Goal: Navigation & Orientation: Go to known website

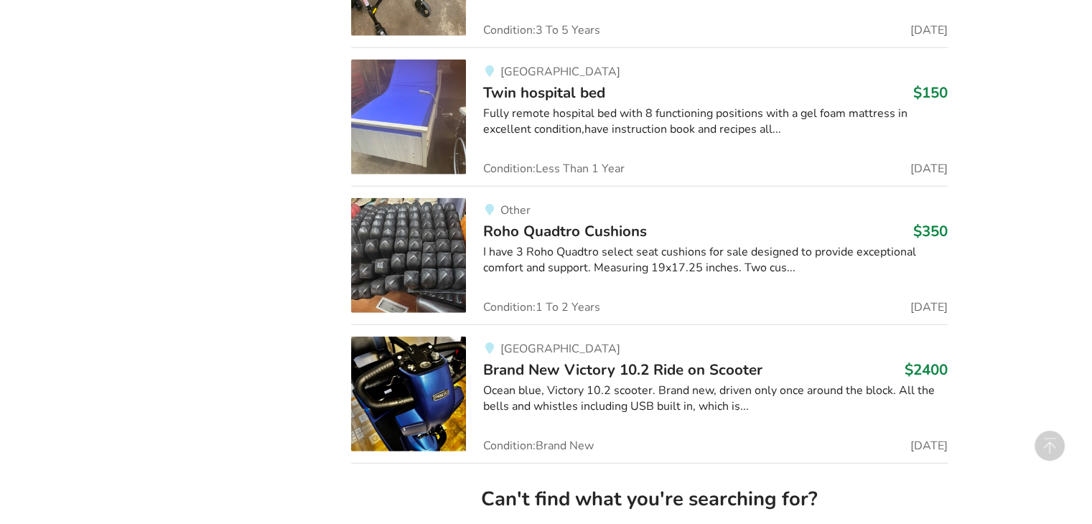
scroll to position [3427, 0]
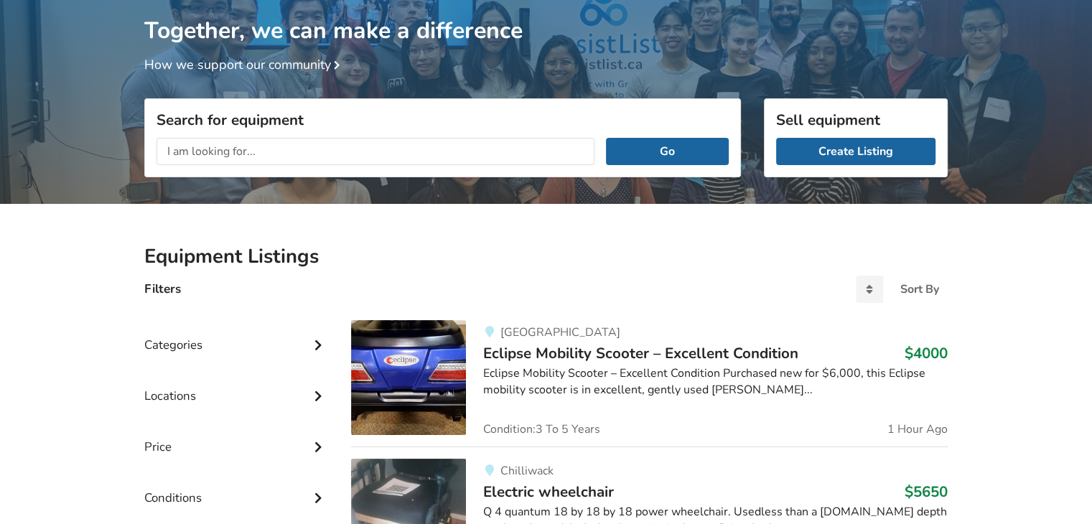
scroll to position [92, 0]
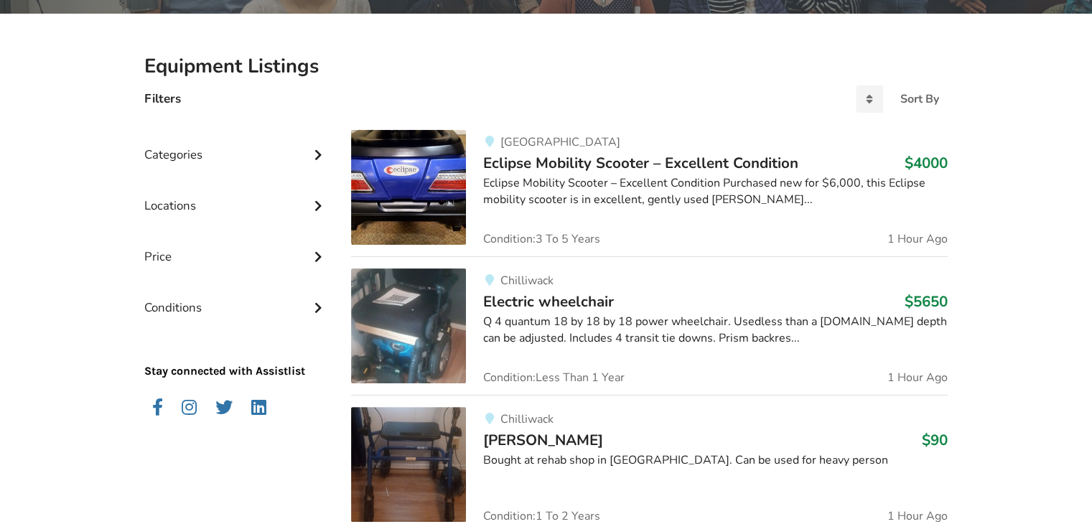
scroll to position [290, 0]
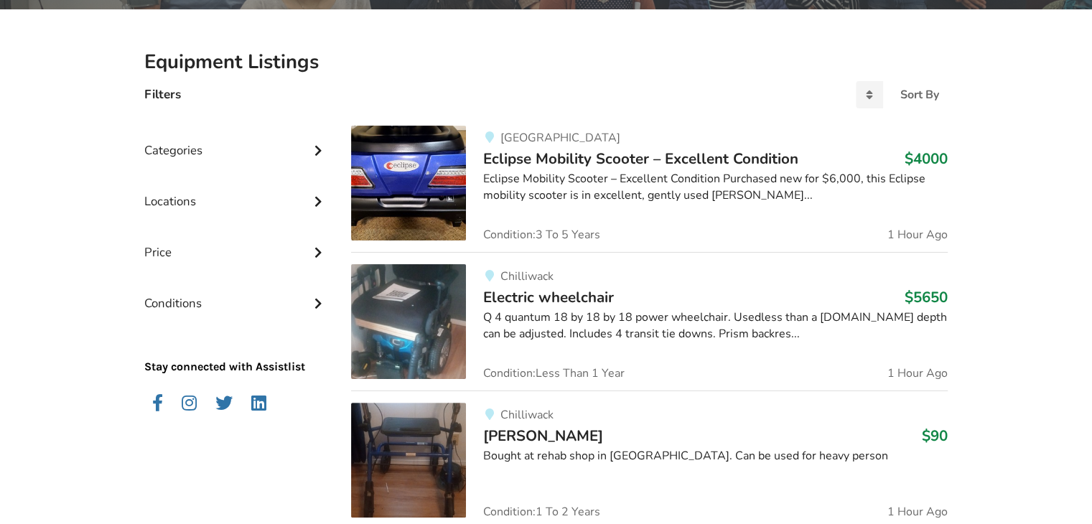
click at [318, 145] on icon at bounding box center [318, 149] width 14 height 12
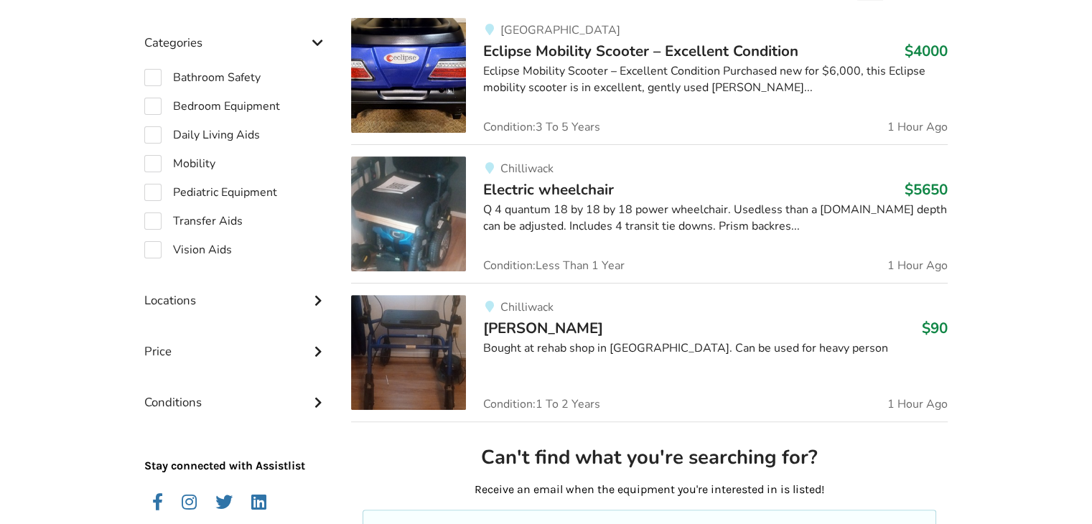
scroll to position [2807, 0]
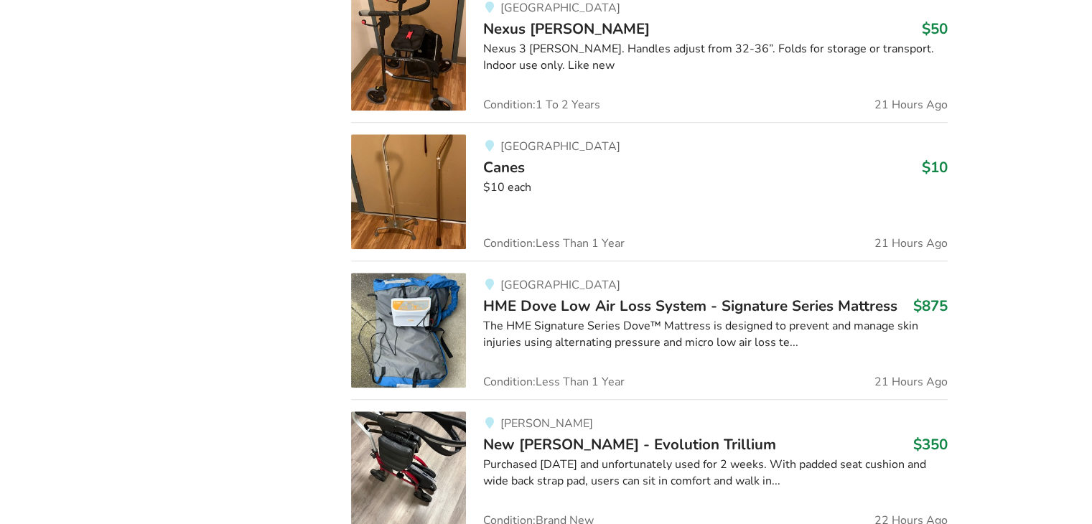
scroll to position [41, 0]
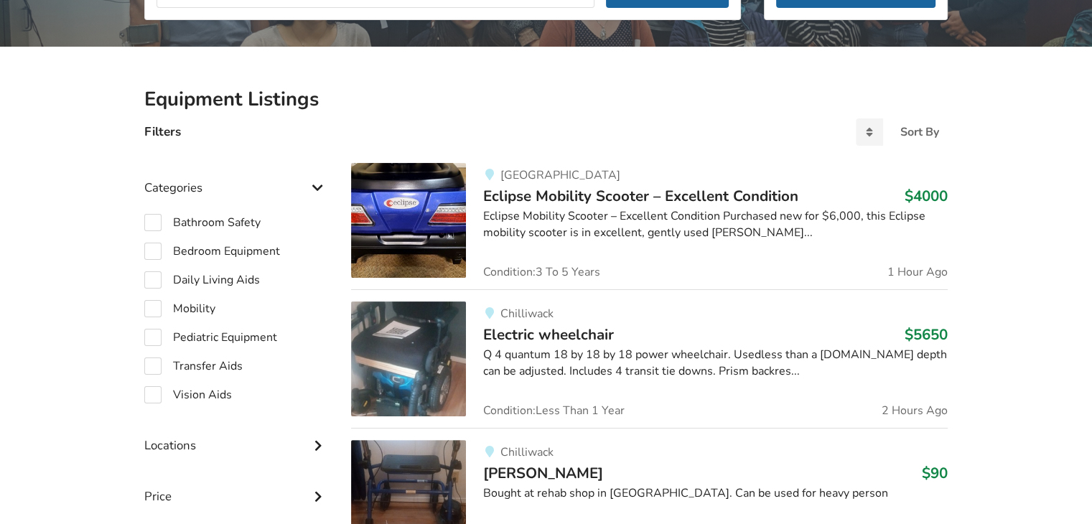
scroll to position [218, 0]
